Goal: Ask a question

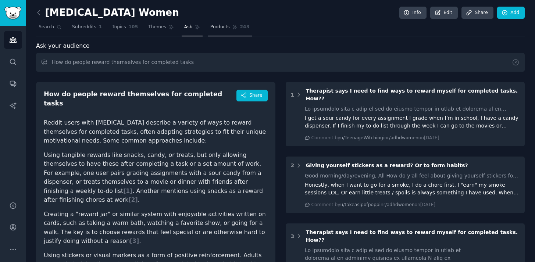
click at [213, 26] on span "Products" at bounding box center [219, 27] width 19 height 7
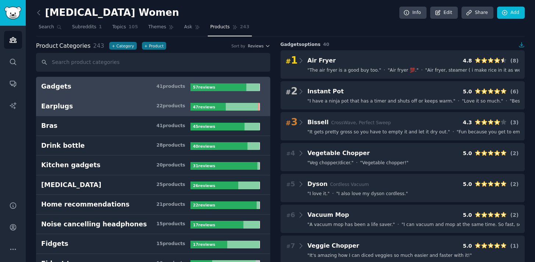
click at [102, 110] on h3 "Earplugs 22 product s" at bounding box center [115, 106] width 149 height 9
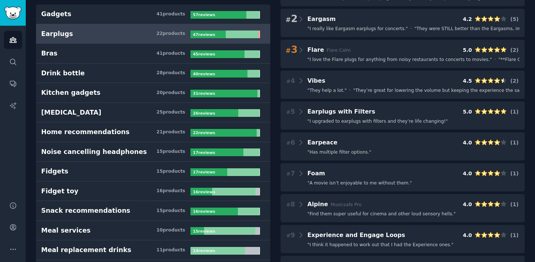
scroll to position [77, 0]
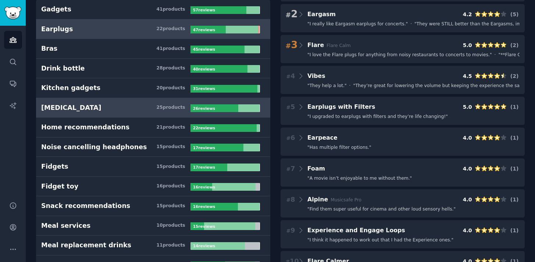
click at [108, 107] on h3 "[MEDICAL_DATA] 25 product s" at bounding box center [115, 107] width 149 height 9
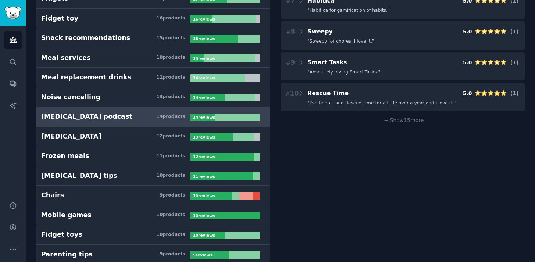
click at [107, 113] on h3 "[MEDICAL_DATA] podcast 14 product s" at bounding box center [115, 116] width 149 height 9
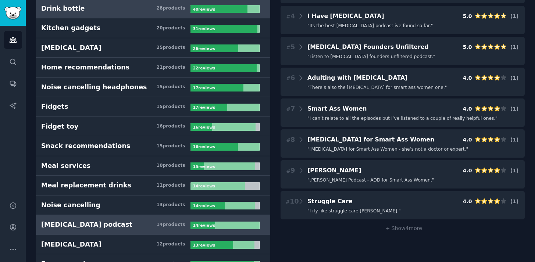
scroll to position [138, 0]
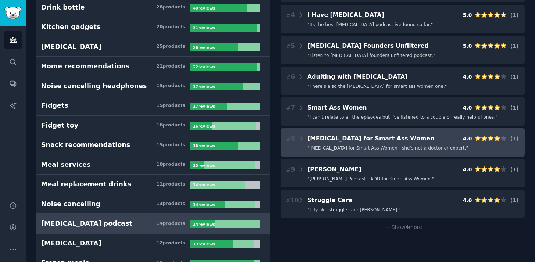
click at [350, 136] on span "[MEDICAL_DATA] for Smart Ass Women" at bounding box center [370, 138] width 127 height 7
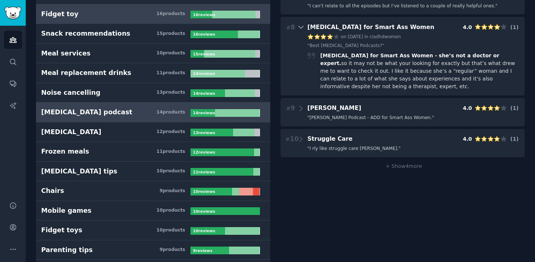
scroll to position [257, 0]
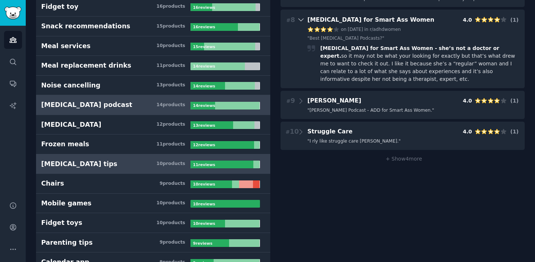
click at [135, 163] on h3 "[MEDICAL_DATA] tips 10 product s" at bounding box center [115, 164] width 149 height 9
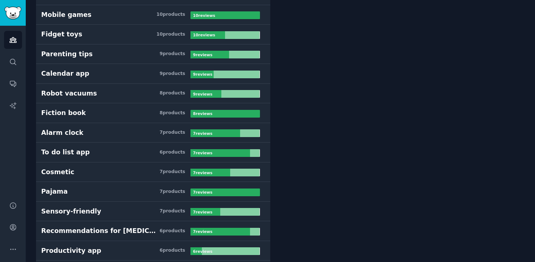
scroll to position [447, 0]
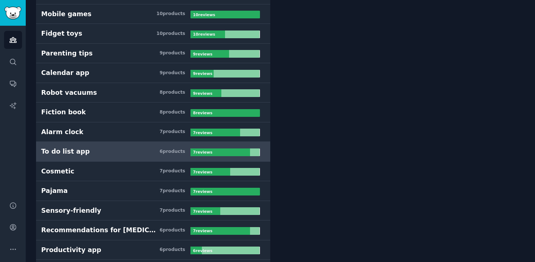
click at [72, 151] on div "To do list app" at bounding box center [65, 151] width 49 height 9
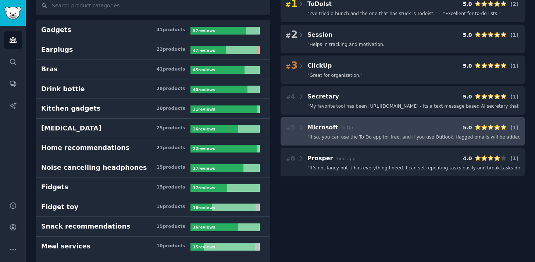
scroll to position [41, 0]
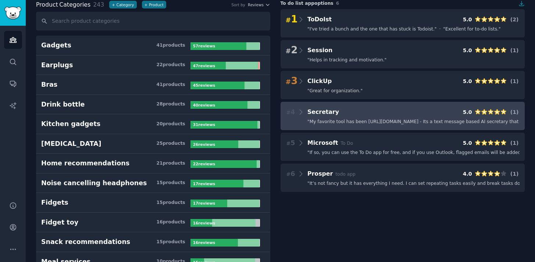
click at [389, 118] on div "# 4 Secretary 5.0 ( 1 ) " My favorite tool has been [URL][DOMAIN_NAME] - Its a …" at bounding box center [403, 116] width 245 height 28
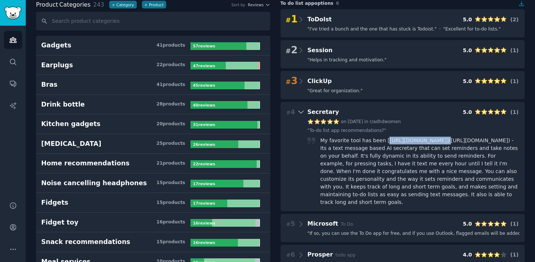
drag, startPoint x: 430, startPoint y: 142, endPoint x: 383, endPoint y: 140, distance: 47.5
click at [383, 140] on div "My favorite tool has been [[URL][DOMAIN_NAME]]([URL][DOMAIN_NAME]) - Its a text…" at bounding box center [419, 172] width 199 height 70
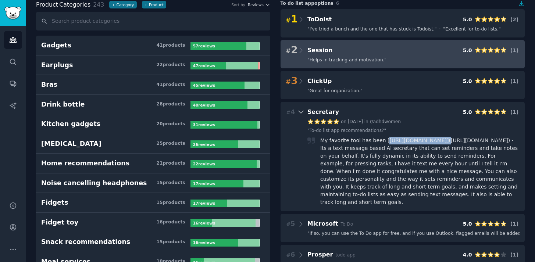
copy div "[URL][DOMAIN_NAME]"
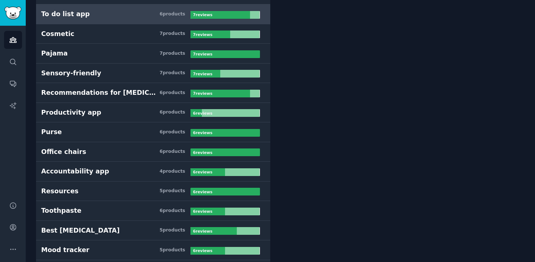
scroll to position [614, 0]
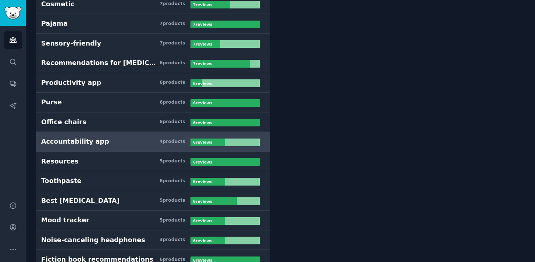
click at [134, 142] on h3 "Accountability app 4 product s" at bounding box center [115, 141] width 149 height 9
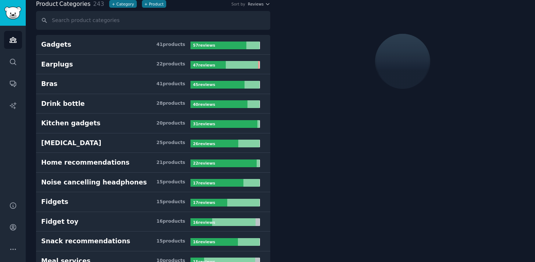
scroll to position [41, 0]
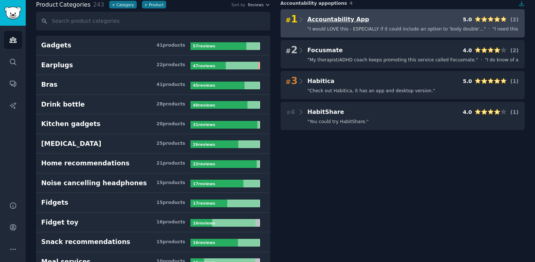
click at [356, 19] on span "Accountability App" at bounding box center [338, 19] width 62 height 7
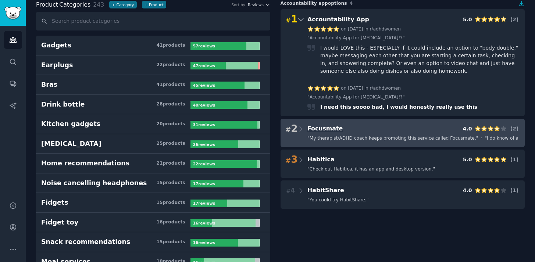
click at [320, 132] on span "Focusmate" at bounding box center [324, 128] width 35 height 7
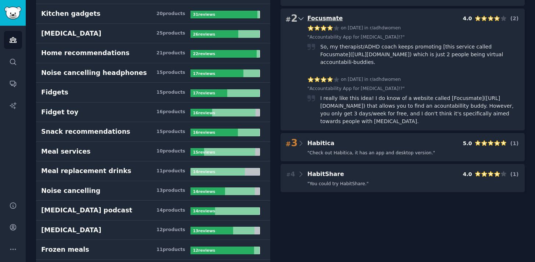
scroll to position [163, 0]
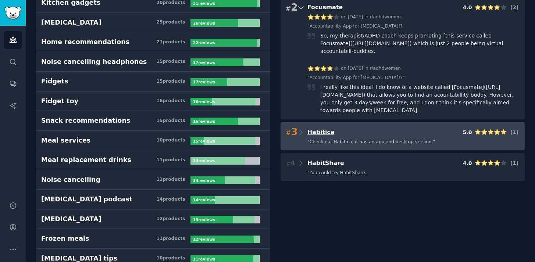
click at [321, 131] on span "Habitica" at bounding box center [320, 132] width 27 height 7
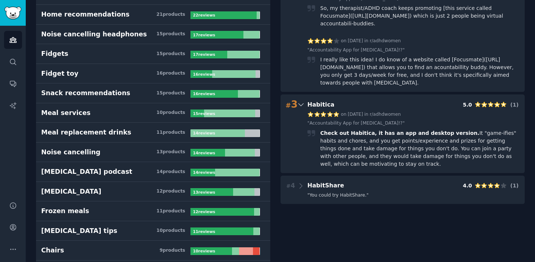
scroll to position [234, 0]
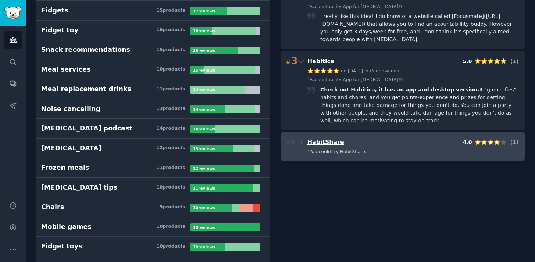
click at [328, 143] on span "HabitShare" at bounding box center [325, 142] width 37 height 7
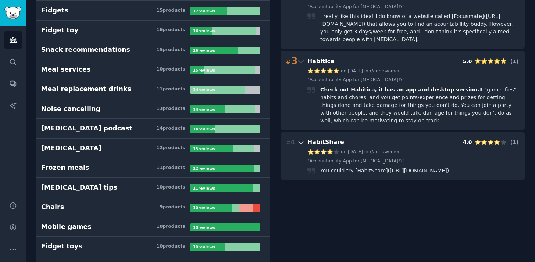
click at [390, 152] on link "r/adhdwomen" at bounding box center [385, 152] width 31 height 7
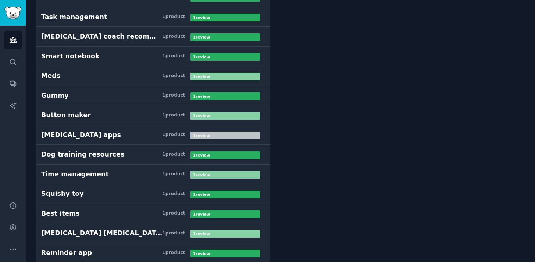
scroll to position [3977, 0]
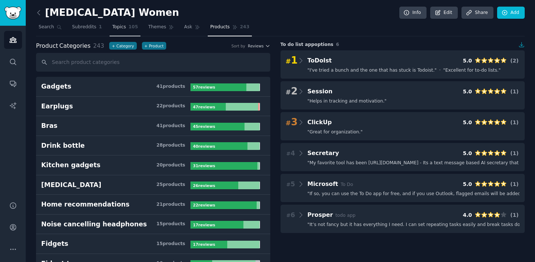
click at [115, 26] on span "Topics" at bounding box center [119, 27] width 14 height 7
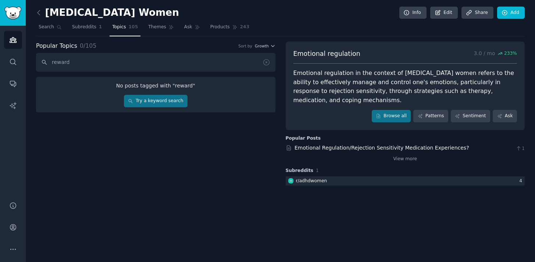
type input "reward"
click at [163, 28] on link "Themes" at bounding box center [161, 28] width 31 height 15
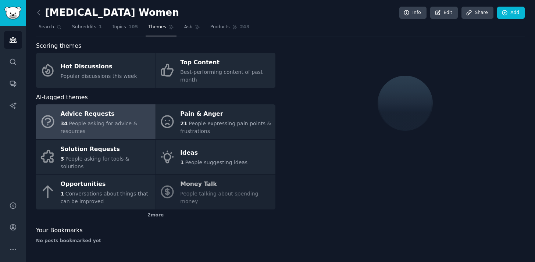
click at [100, 127] on div "34 People asking for advice & resources" at bounding box center [106, 127] width 91 height 15
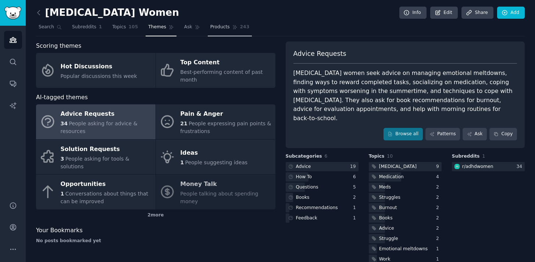
click at [217, 26] on span "Products" at bounding box center [219, 27] width 19 height 7
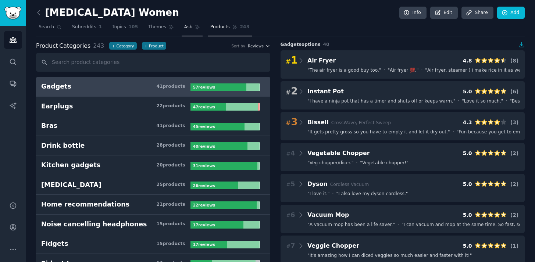
click at [184, 27] on span "Ask" at bounding box center [188, 27] width 8 height 7
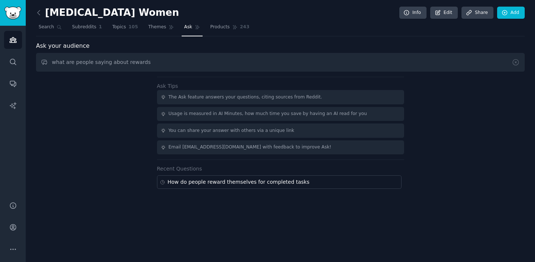
type input "what are people saying about rewards"
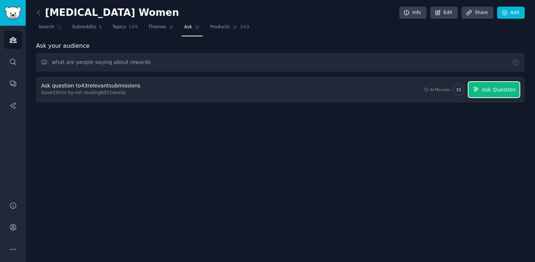
click at [499, 90] on span "Ask Question" at bounding box center [499, 90] width 34 height 8
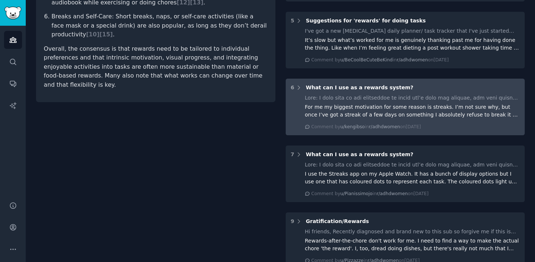
scroll to position [339, 0]
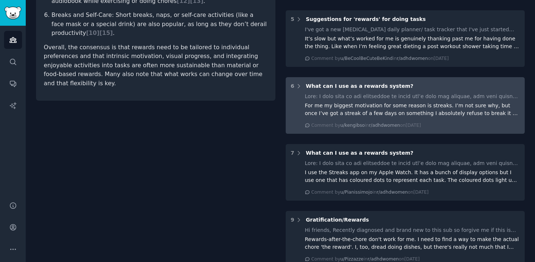
click at [390, 104] on div "For me my biggest motivation for some reason is streaks. I’m not sure why, but …" at bounding box center [412, 109] width 215 height 15
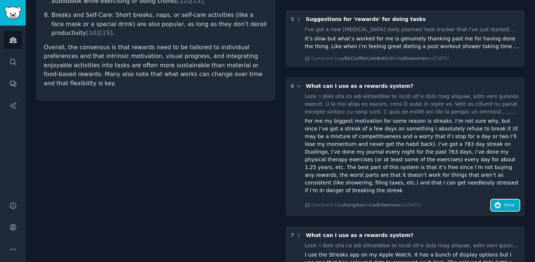
click at [502, 200] on button "View" at bounding box center [505, 206] width 29 height 12
